Goal: Task Accomplishment & Management: Manage account settings

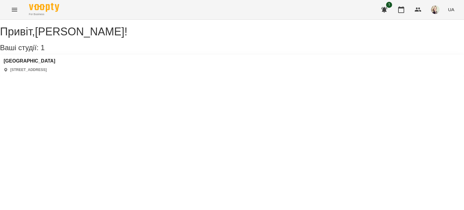
click at [13, 8] on icon "Menu" at bounding box center [14, 9] width 7 height 7
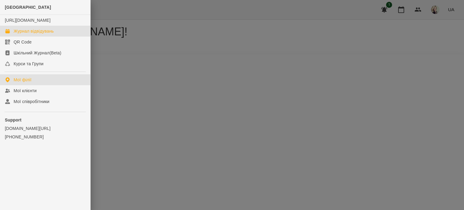
click at [40, 34] on div "Журнал відвідувань" at bounding box center [34, 31] width 40 height 6
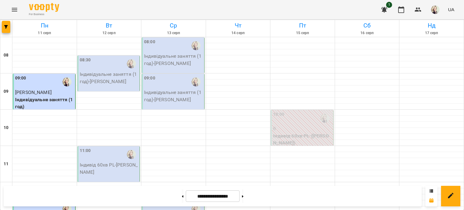
click at [127, 80] on p "Індивідуальне заняття (1 год) - [PERSON_NAME]" at bounding box center [109, 78] width 59 height 14
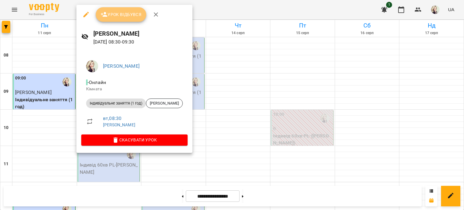
click at [122, 18] on button "Урок відбувся" at bounding box center [121, 14] width 51 height 14
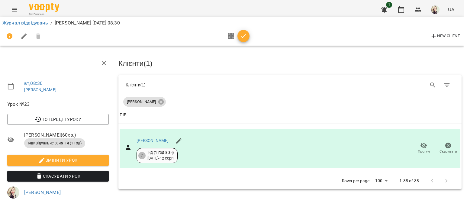
click at [12, 8] on icon "Menu" at bounding box center [14, 10] width 5 height 4
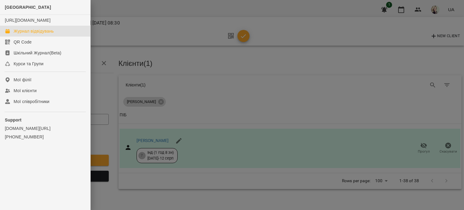
click at [20, 34] on div "Журнал відвідувань" at bounding box center [34, 31] width 40 height 6
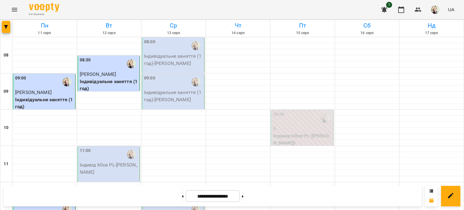
scroll to position [91, 0]
click at [126, 161] on p "Індивід 60хв PL - [PERSON_NAME]" at bounding box center [109, 168] width 59 height 14
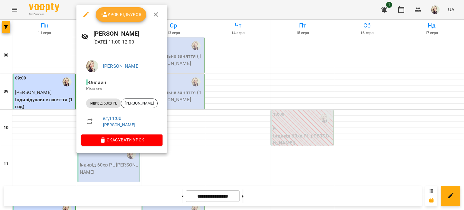
click at [101, 11] on icon "button" at bounding box center [104, 14] width 7 height 7
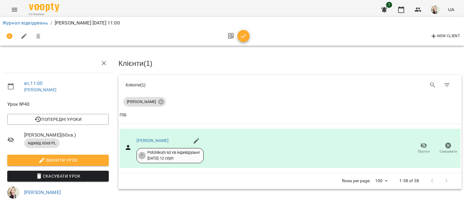
click at [22, 41] on button "button" at bounding box center [24, 36] width 14 height 14
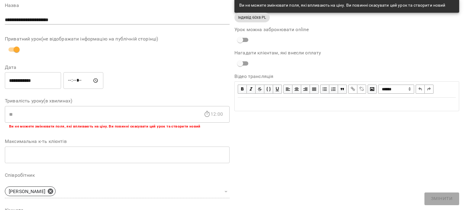
scroll to position [160, 0]
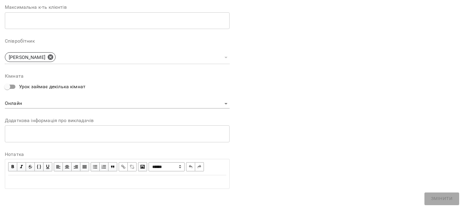
click at [45, 179] on div "Edit text" at bounding box center [117, 181] width 218 height 7
